Goal: Information Seeking & Learning: Find specific fact

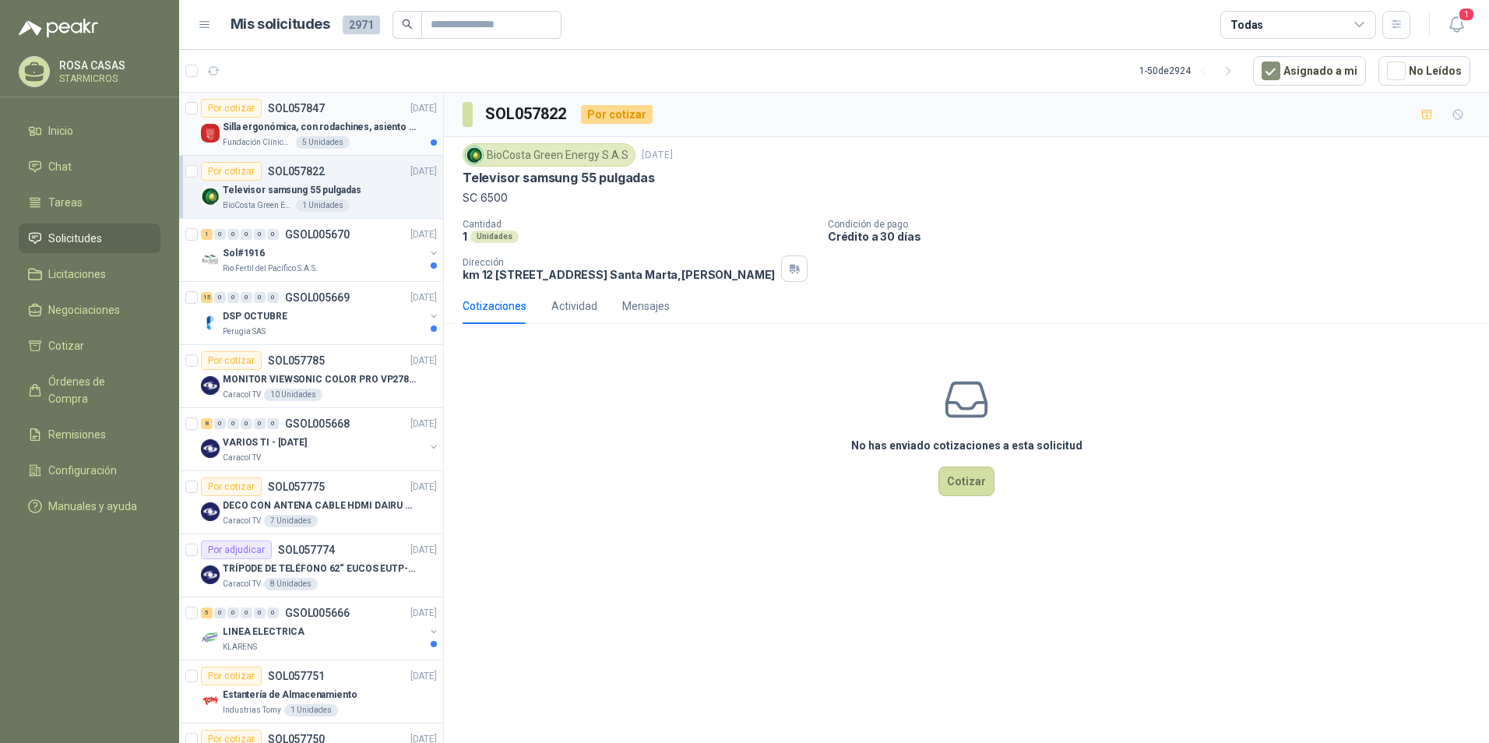
click at [283, 107] on p "SOL057847" at bounding box center [296, 108] width 57 height 11
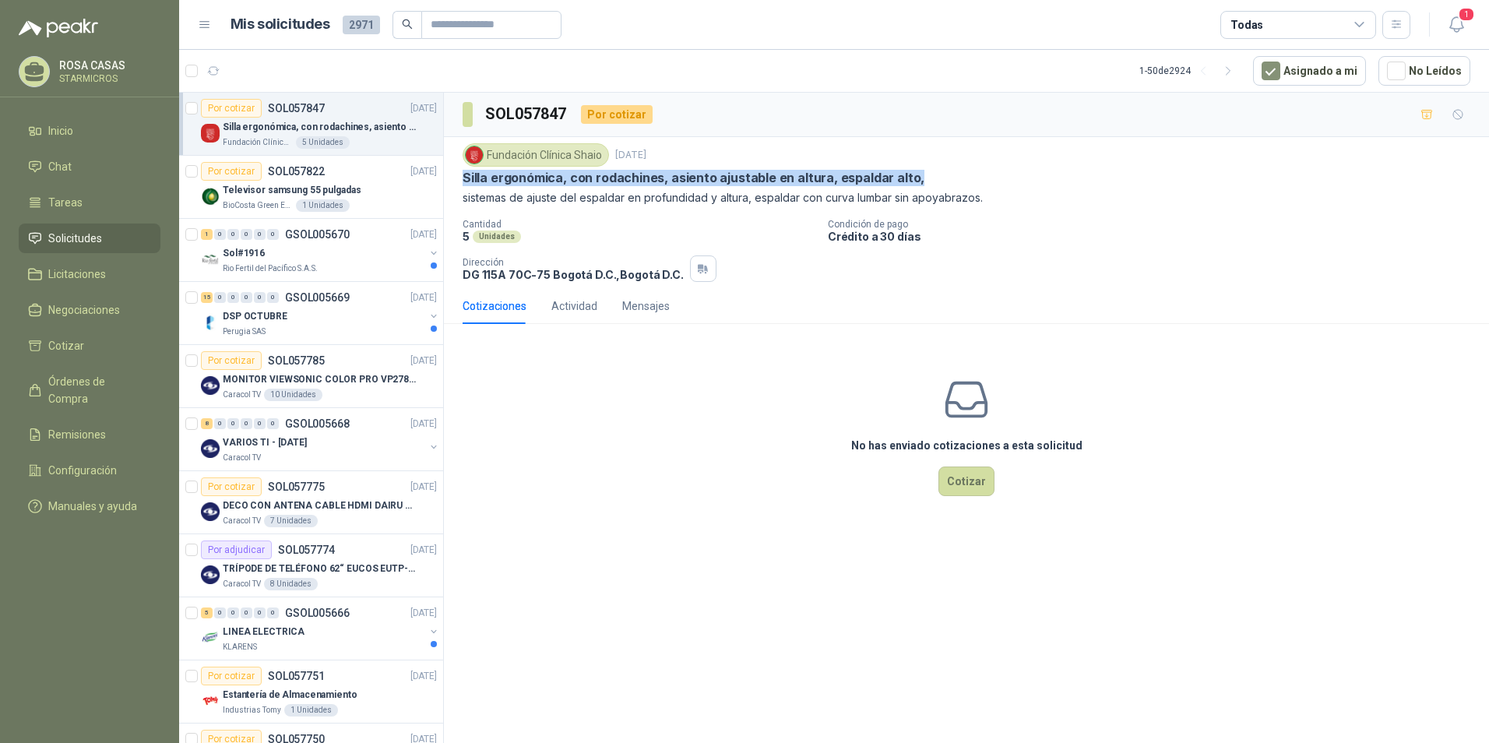
drag, startPoint x: 912, startPoint y: 181, endPoint x: 465, endPoint y: 185, distance: 446.9
click at [465, 185] on div "Silla ergonómica, con rodachines, asiento ajustable en altura, espaldar alto," at bounding box center [965, 178] width 1007 height 16
copy p "Silla ergonómica, con rodachines, asiento ajustable en altura, espaldar alto,"
drag, startPoint x: 466, startPoint y: 192, endPoint x: 591, endPoint y: 187, distance: 124.7
click at [591, 187] on div "Fundación Clínica Shaio [DATE] Silla ergonómica, con rodachines, asiento ajusta…" at bounding box center [965, 174] width 1007 height 63
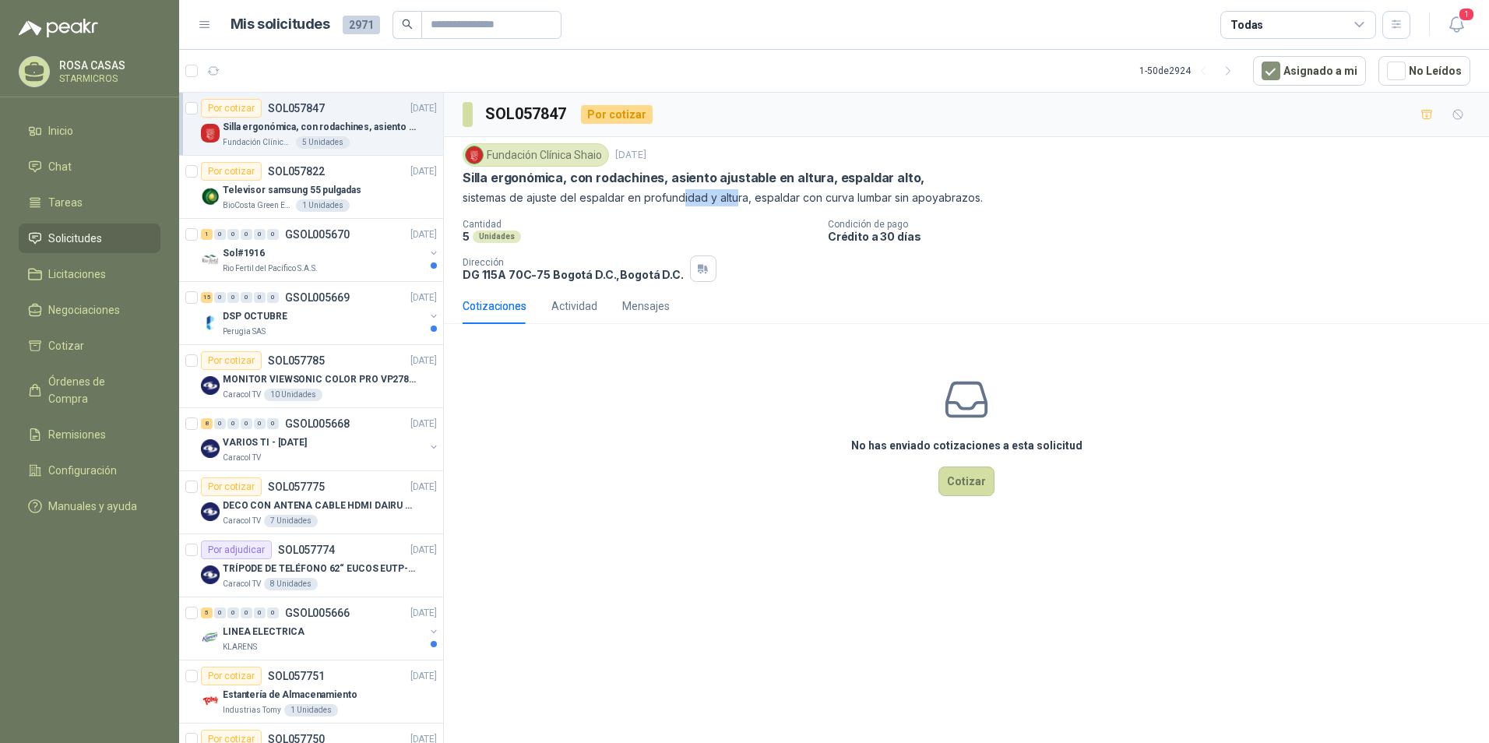
drag, startPoint x: 691, startPoint y: 200, endPoint x: 737, endPoint y: 200, distance: 45.9
click at [737, 200] on p "sistemas de ajuste del espaldar en profundidad y altura, espaldar con curva lum…" at bounding box center [965, 197] width 1007 height 17
drag, startPoint x: 768, startPoint y: 202, endPoint x: 820, endPoint y: 202, distance: 51.4
click at [820, 202] on p "sistemas de ajuste del espaldar en profundidad y altura, espaldar con curva lum…" at bounding box center [965, 197] width 1007 height 17
drag, startPoint x: 842, startPoint y: 195, endPoint x: 856, endPoint y: 194, distance: 14.8
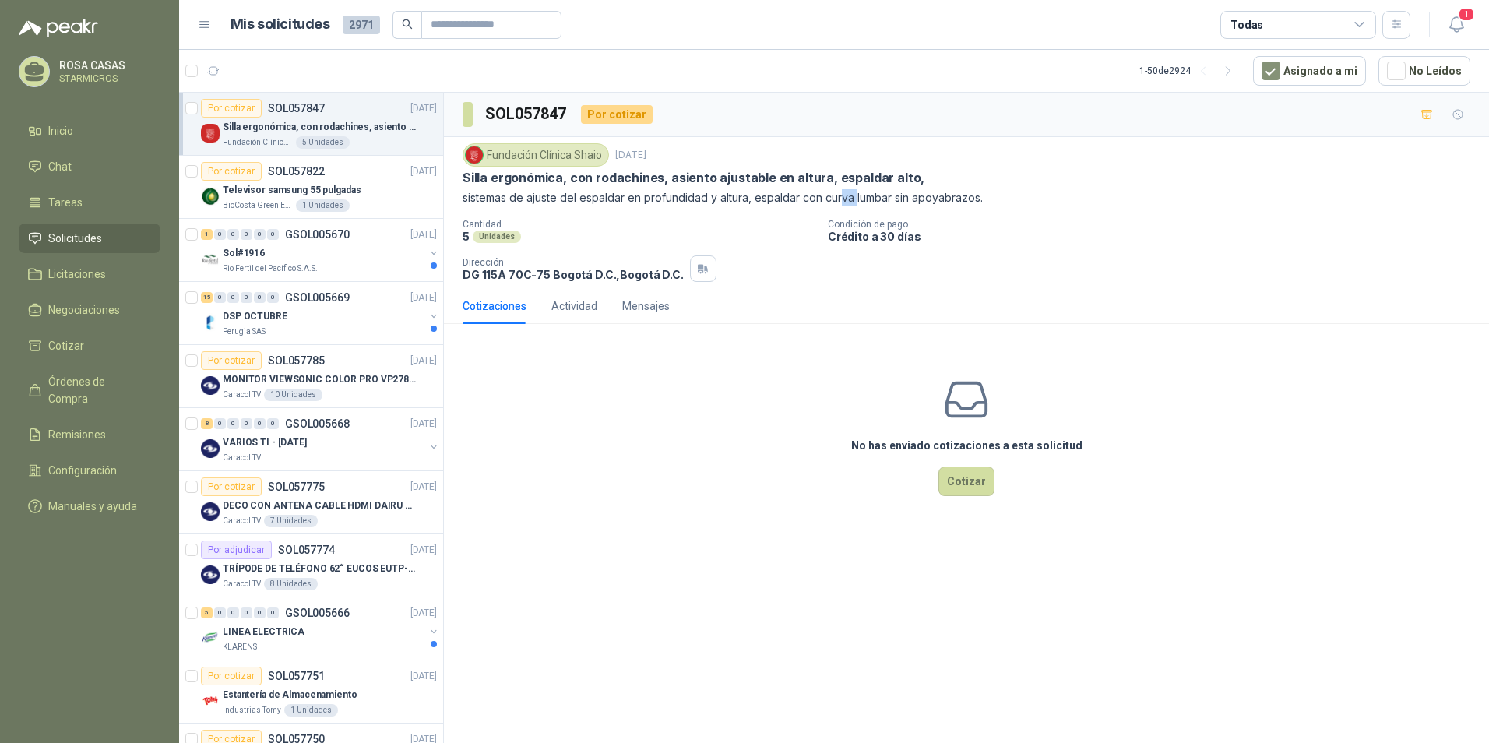
click at [856, 194] on p "sistemas de ajuste del espaldar en profundidad y altura, espaldar con curva lum…" at bounding box center [965, 197] width 1007 height 17
drag, startPoint x: 966, startPoint y: 200, endPoint x: 462, endPoint y: 208, distance: 503.8
click at [462, 208] on div "Fundación Clínica Shaio [DATE] Silla ergonómica, con rodachines, asiento ajusta…" at bounding box center [965, 212] width 1007 height 139
copy p "sistemas de ajuste del espaldar en profundidad y altura, espaldar con curva lum…"
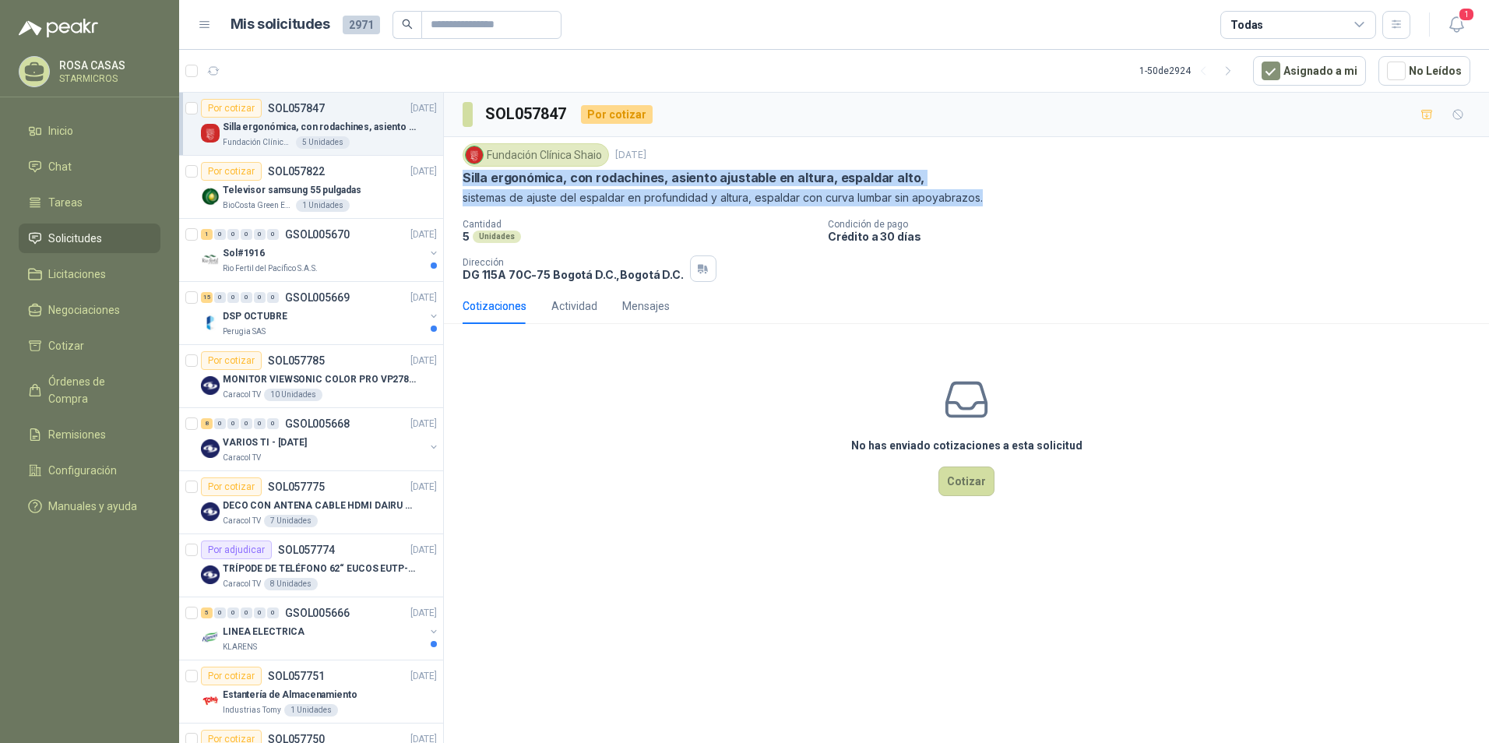
drag, startPoint x: 464, startPoint y: 180, endPoint x: 983, endPoint y: 188, distance: 519.4
click at [983, 188] on div "Fundación Clínica Shaio [DATE] Silla ergonómica, con rodachines, asiento ajusta…" at bounding box center [966, 212] width 1045 height 151
copy div "Silla ergonómica, con rodachines, asiento ajustable en altura, espaldar alto, s…"
